Goal: Find contact information: Find contact information

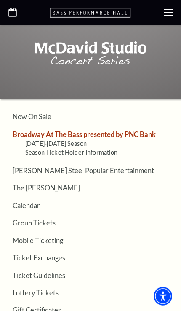
scroll to position [1211, 0]
click at [121, 130] on link "Broadway At The Bass presented by PNC Bank" at bounding box center [84, 134] width 143 height 8
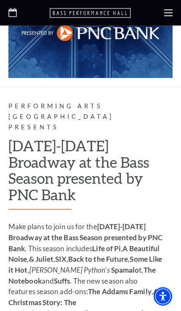
scroll to position [535, 0]
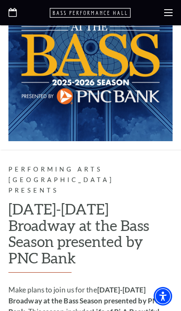
click at [169, 12] on use at bounding box center [168, 12] width 8 height 7
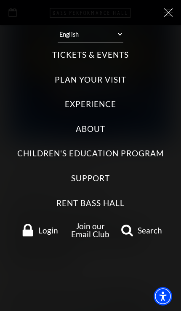
click at [101, 52] on label "Tickets & Events" at bounding box center [90, 54] width 76 height 11
click at [0, 0] on Events "Tickets & Events" at bounding box center [0, 0] width 0 height 0
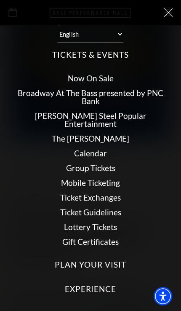
click at [119, 88] on link "Broadway At The Bass presented by PNC Bank" at bounding box center [91, 97] width 146 height 18
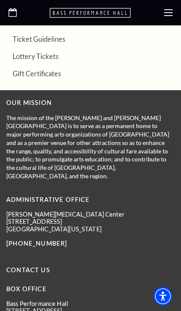
scroll to position [1447, 0]
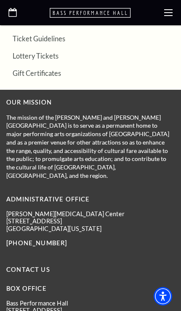
click at [31, 266] on link "Contact Us" at bounding box center [28, 269] width 44 height 7
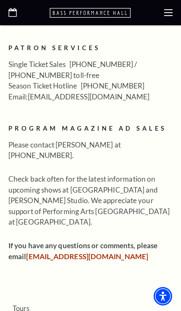
scroll to position [402, 0]
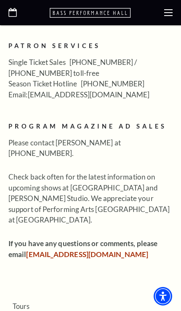
click at [75, 250] on link "boxoffice@basshall.com" at bounding box center [87, 254] width 122 height 9
